Goal: Task Accomplishment & Management: Use online tool/utility

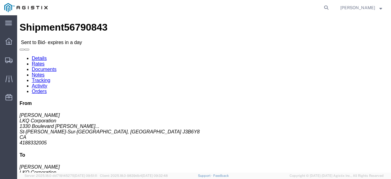
click link "Enter / Modify Bid"
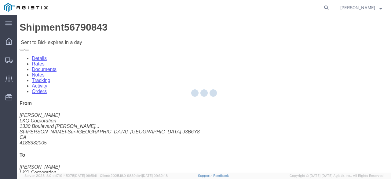
select select "20693"
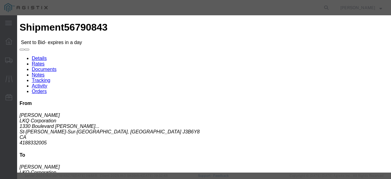
click select "Select Mactrans Logistics"
click input "text"
type input "Mactrans"
click input "number"
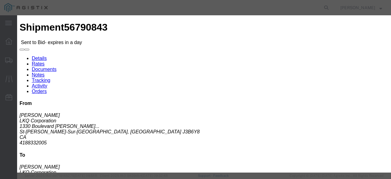
type input "649"
click button "Submit"
click select "Select Rail TL Standard 3 - 5 Day"
select select "39102"
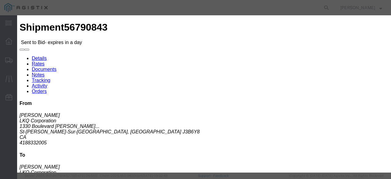
click select "Select Rail TL Standard 3 - 5 Day"
click button "Submit"
